Goal: Check status: Check status

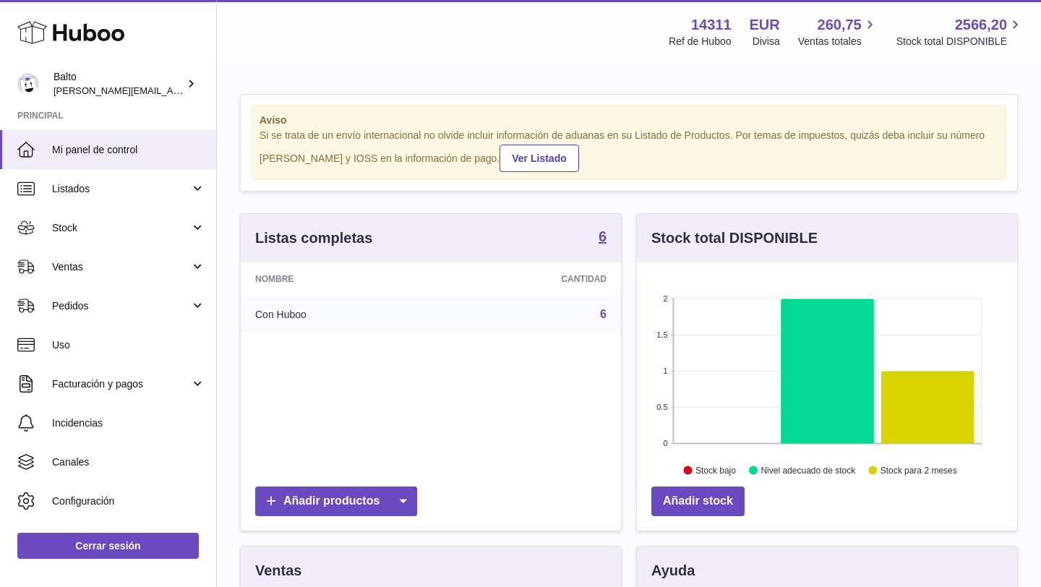
scroll to position [14, 0]
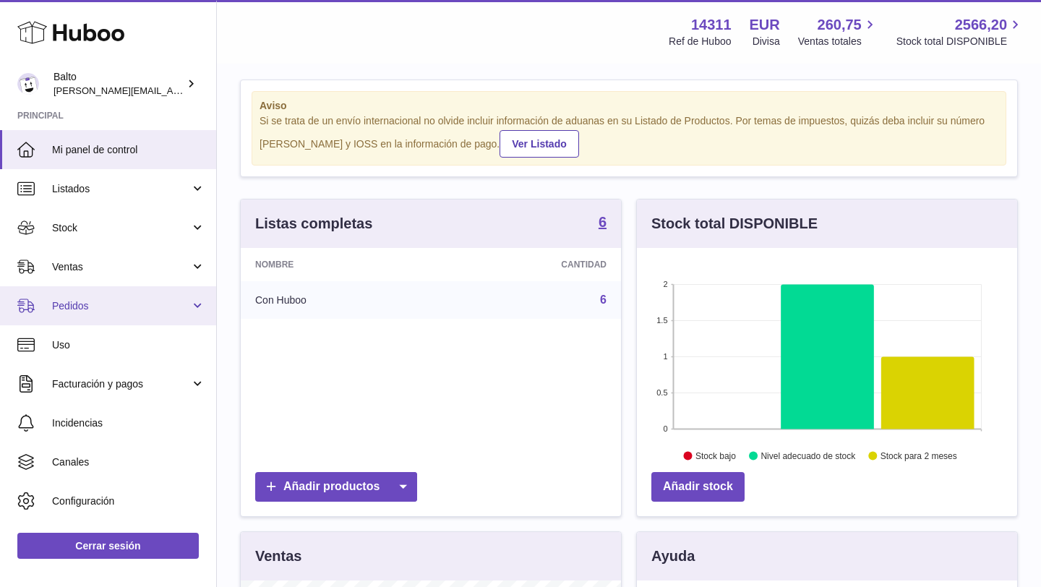
click at [121, 313] on link "Pedidos" at bounding box center [108, 305] width 216 height 39
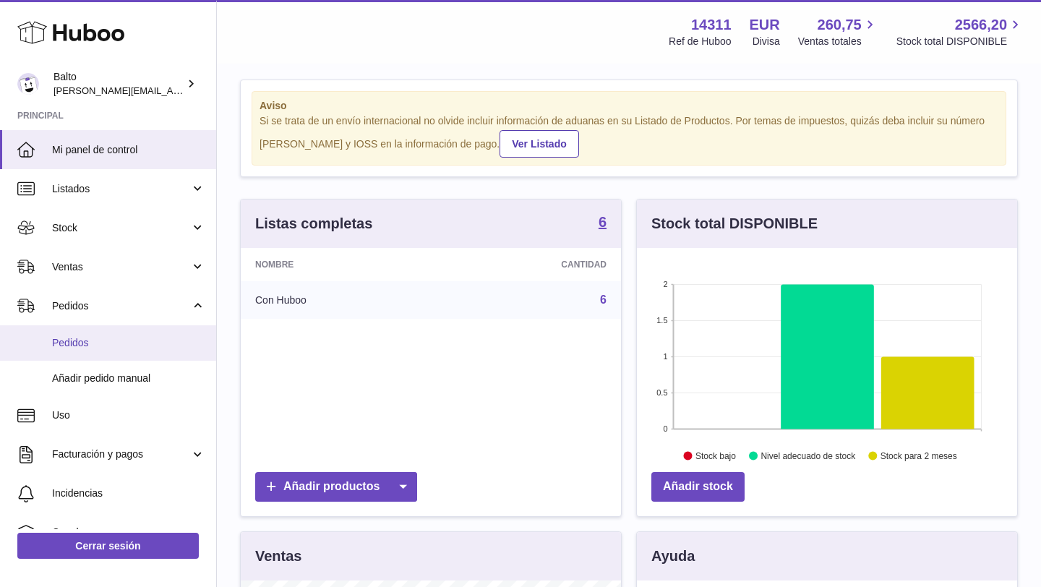
click at [103, 338] on span "Pedidos" at bounding box center [128, 343] width 153 height 14
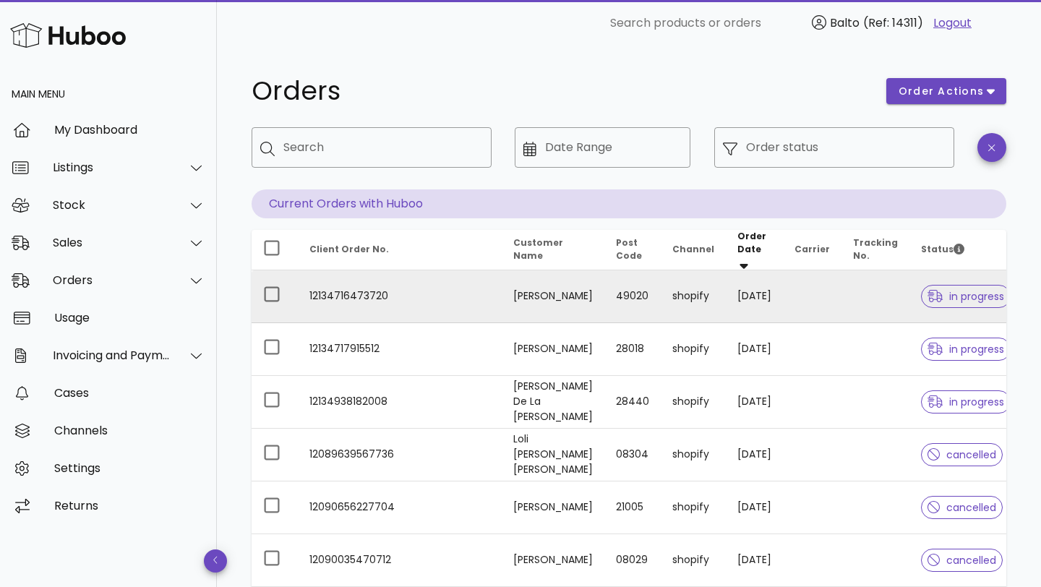
click at [726, 276] on td "[DATE]" at bounding box center [754, 296] width 57 height 53
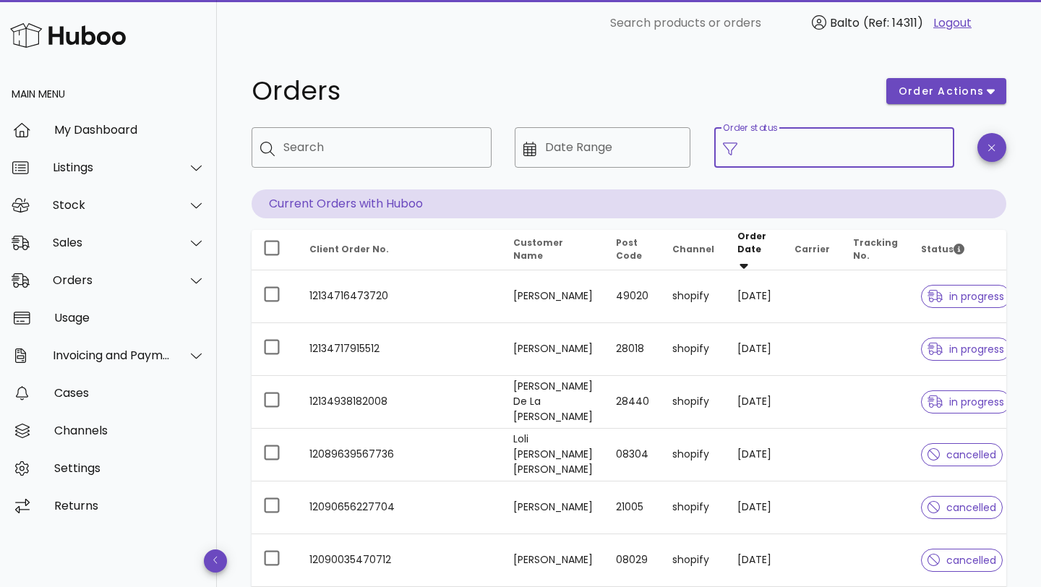
click at [801, 155] on input "Order status" at bounding box center [846, 147] width 200 height 23
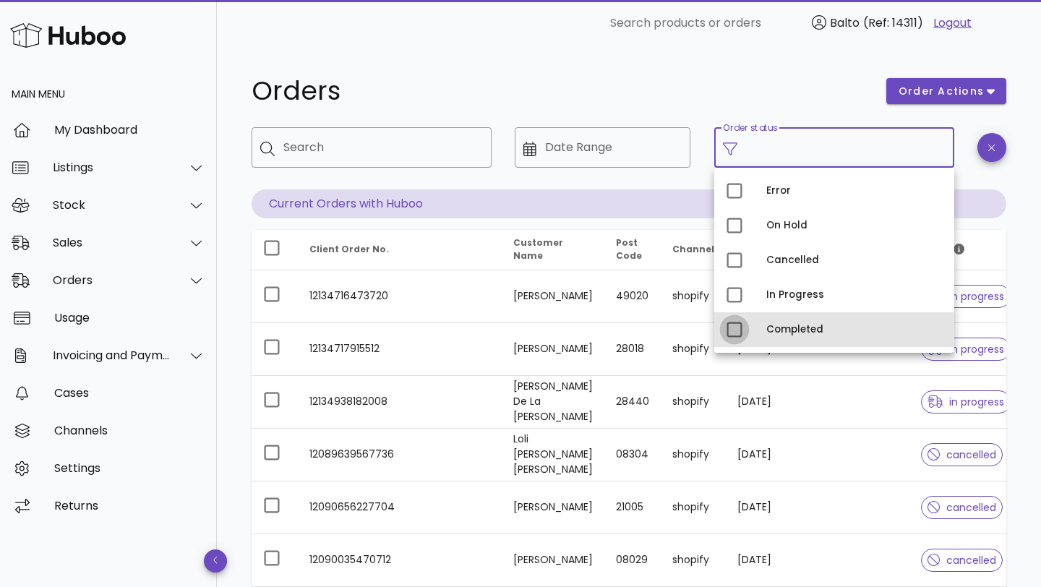
click at [739, 328] on div at bounding box center [734, 329] width 25 height 25
type input "**********"
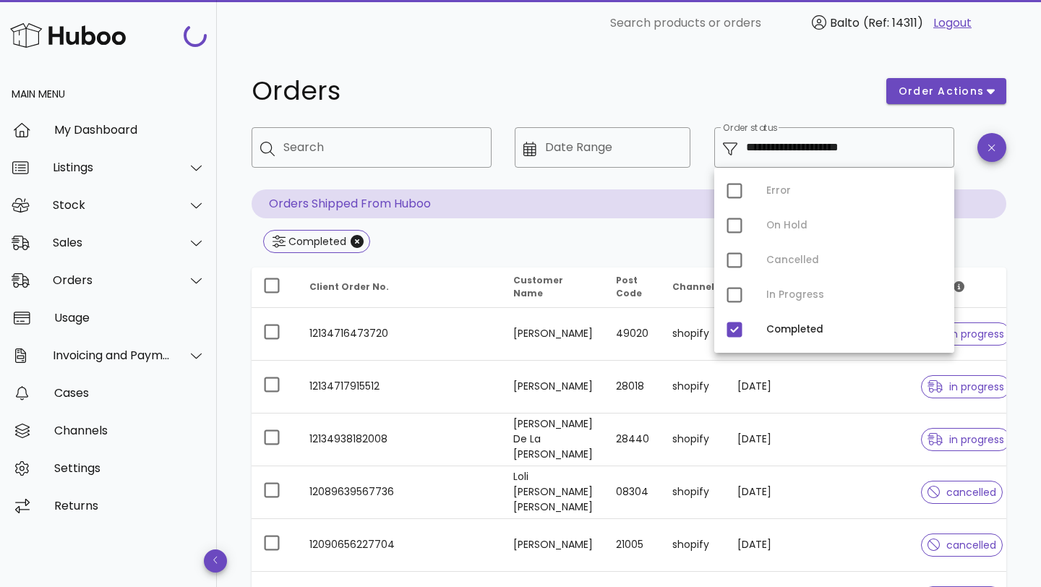
click at [805, 87] on h1 "Orders" at bounding box center [560, 91] width 617 height 26
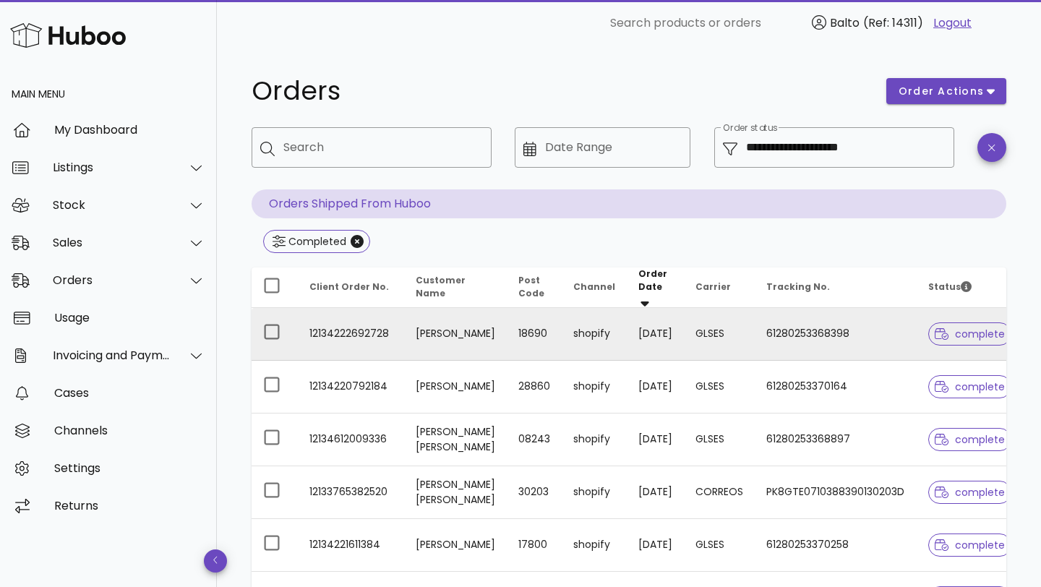
click at [811, 332] on td "61280253368398" at bounding box center [836, 334] width 162 height 53
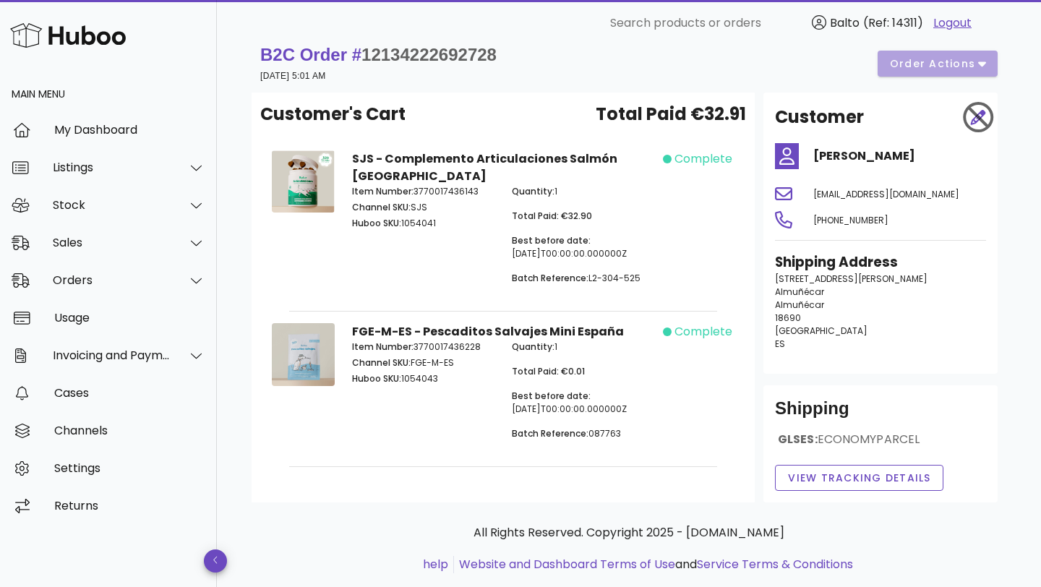
scroll to position [29, 0]
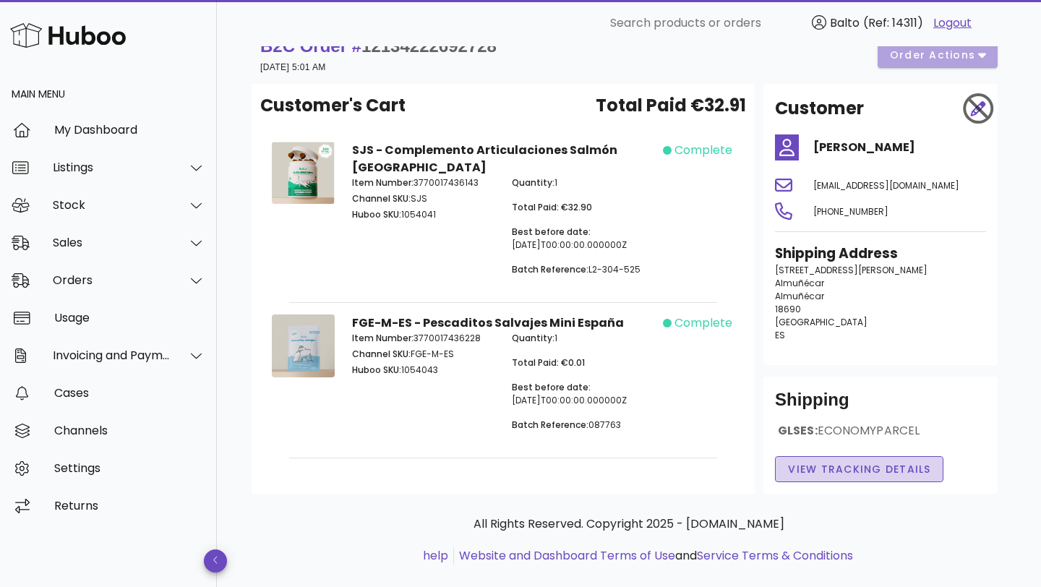
click at [844, 471] on span "View Tracking details" at bounding box center [859, 469] width 144 height 15
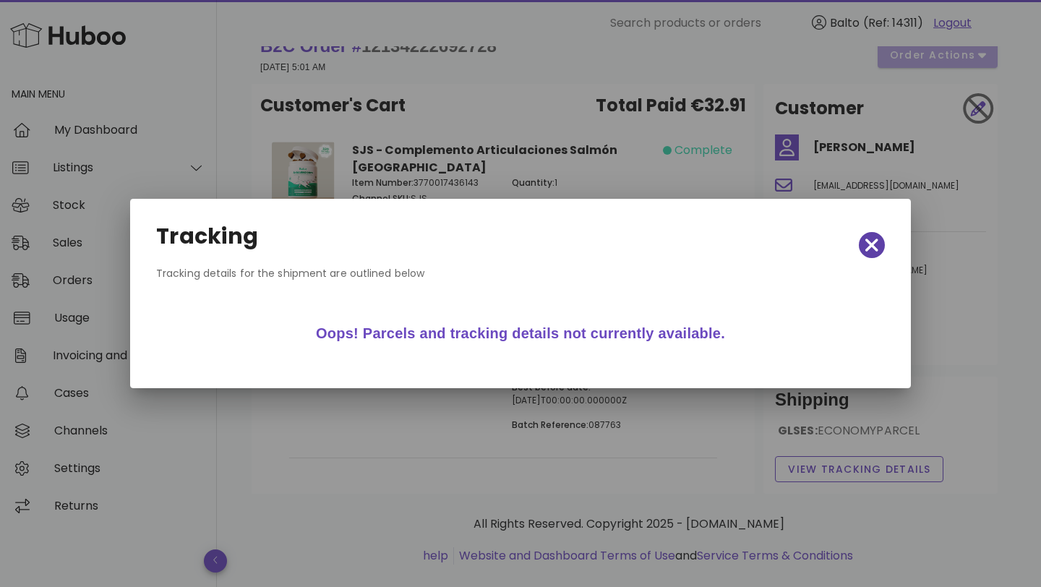
click at [868, 236] on icon "button" at bounding box center [872, 245] width 13 height 20
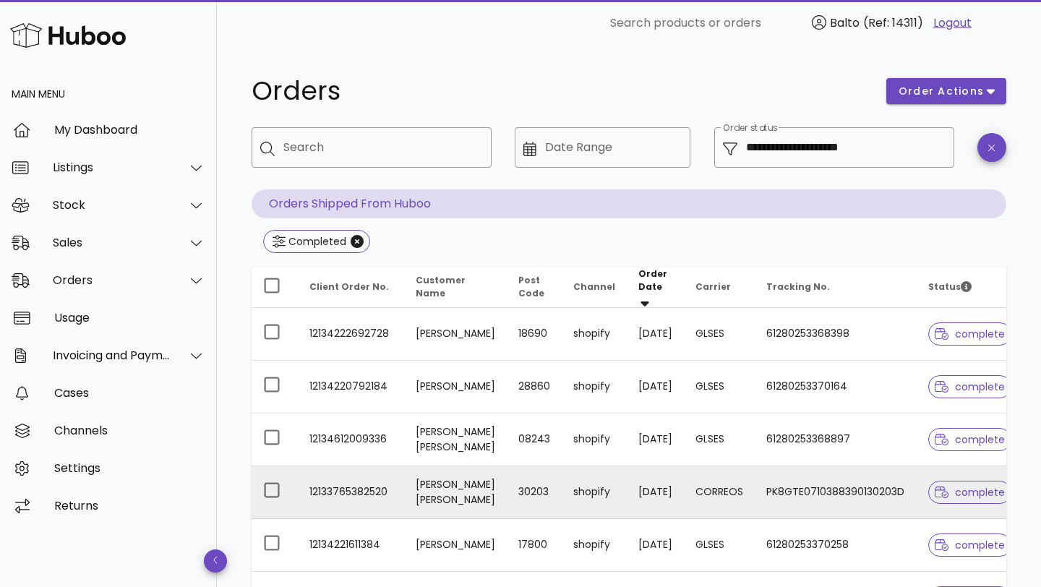
click at [935, 488] on icon at bounding box center [942, 492] width 14 height 13
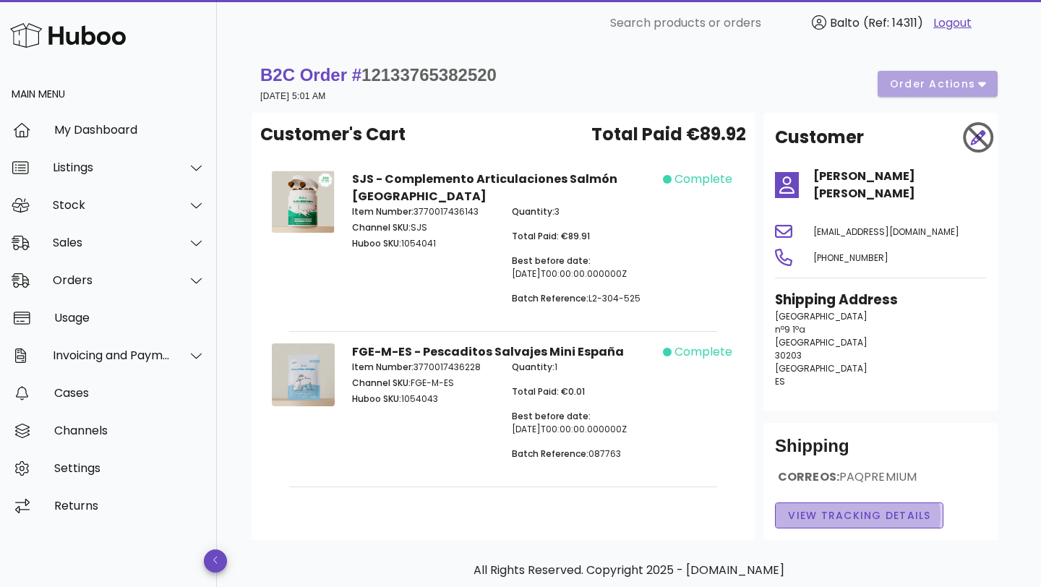
click at [893, 508] on span "View Tracking details" at bounding box center [859, 515] width 144 height 15
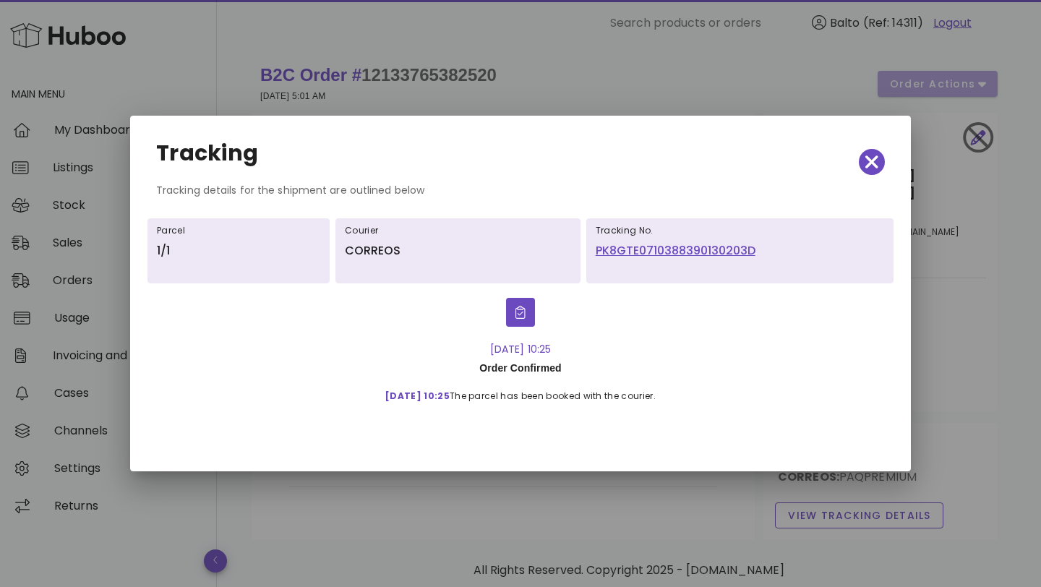
click at [696, 248] on link "PK8GTE0710388390130203D" at bounding box center [740, 250] width 289 height 17
click at [883, 171] on span "button" at bounding box center [872, 162] width 26 height 20
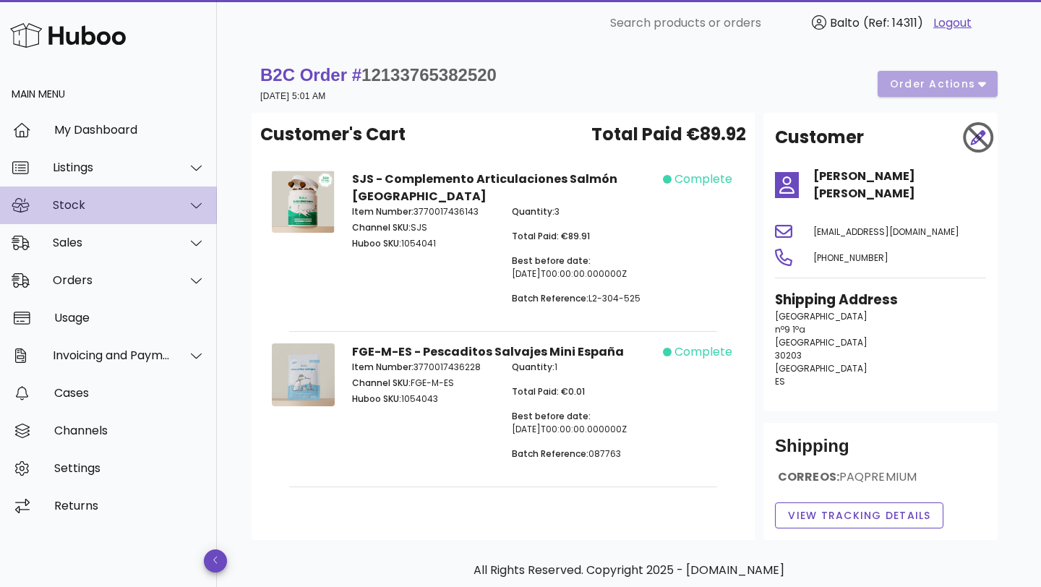
click at [69, 196] on div "Stock" at bounding box center [108, 206] width 217 height 38
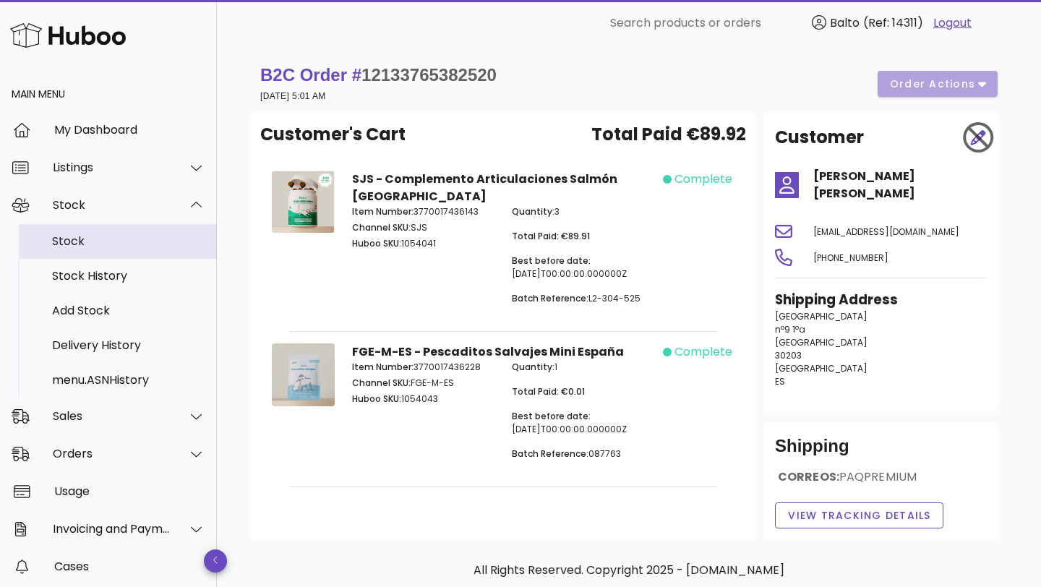
click at [83, 236] on div "Stock" at bounding box center [128, 241] width 153 height 14
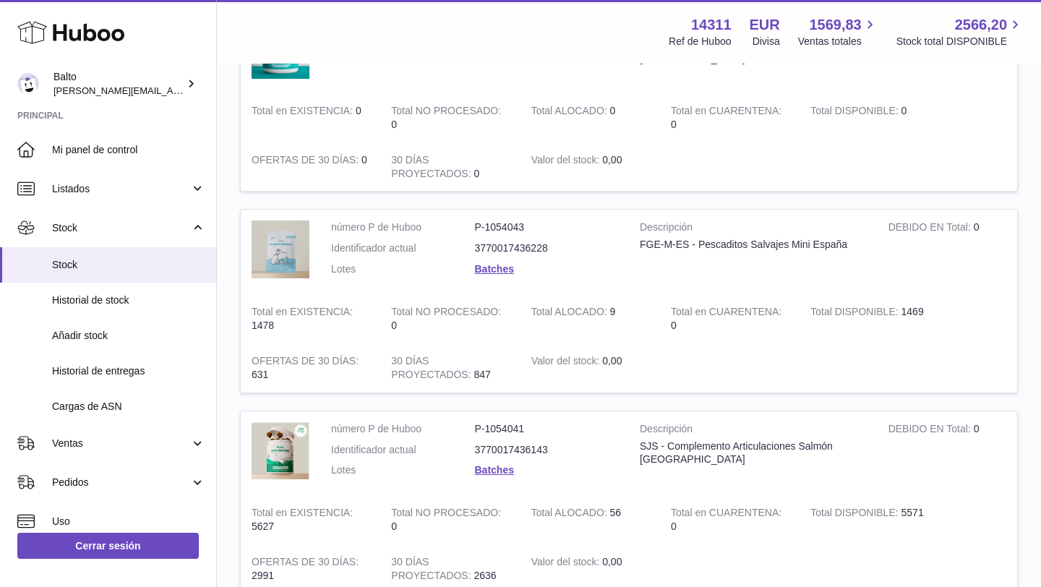
scroll to position [260, 0]
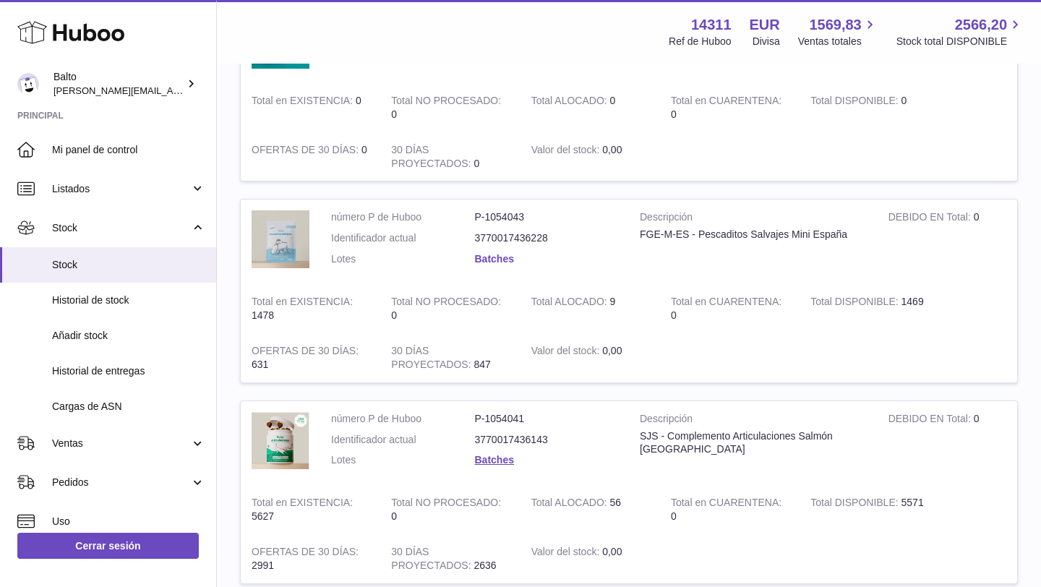
click at [480, 263] on link "Batches" at bounding box center [494, 259] width 39 height 12
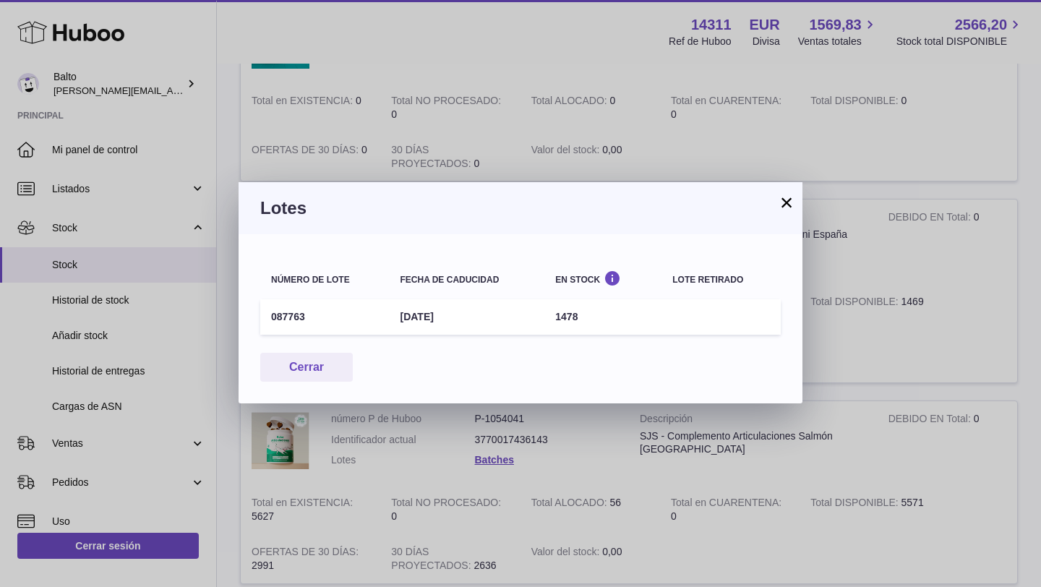
click at [787, 202] on button "×" at bounding box center [786, 202] width 17 height 17
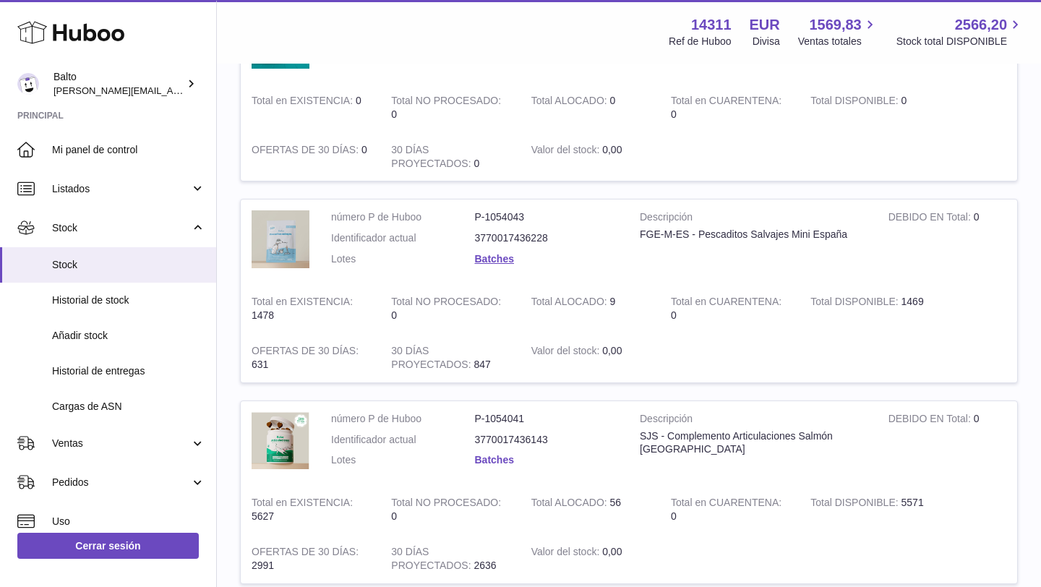
click at [483, 460] on link "Batches" at bounding box center [494, 460] width 39 height 12
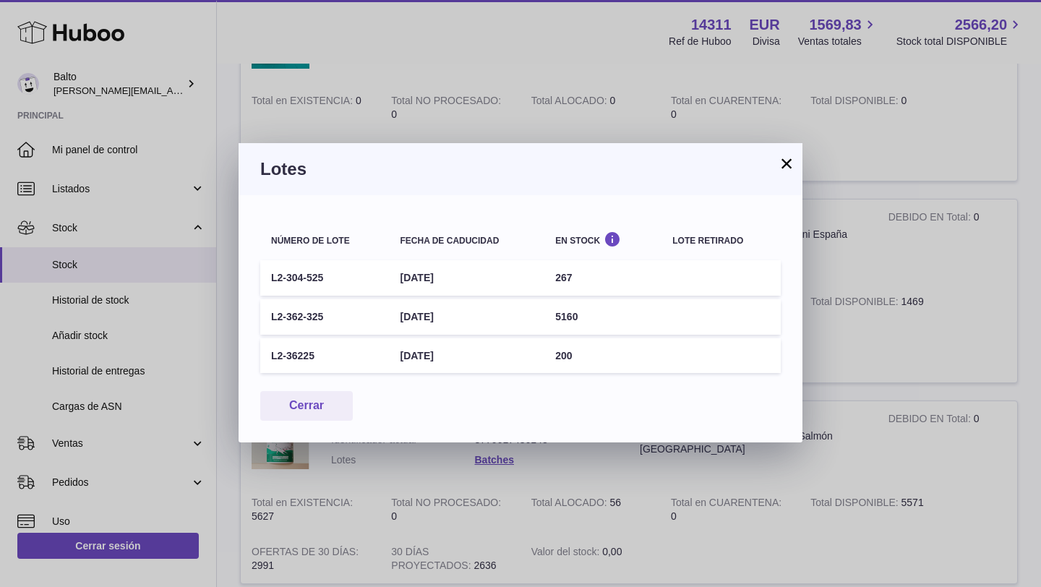
click at [782, 163] on button "×" at bounding box center [786, 163] width 17 height 17
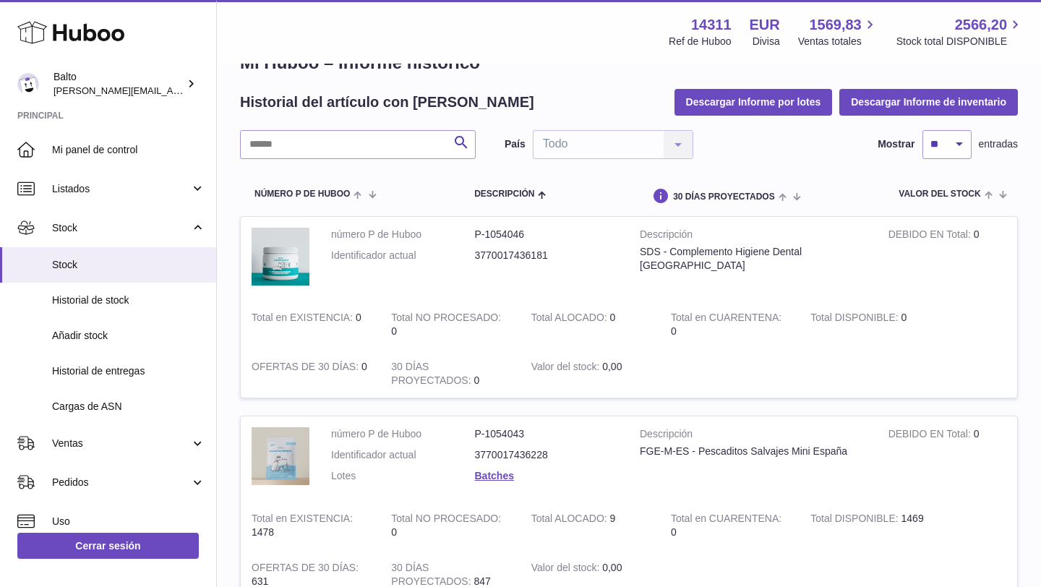
scroll to position [0, 0]
